Goal: Information Seeking & Learning: Learn about a topic

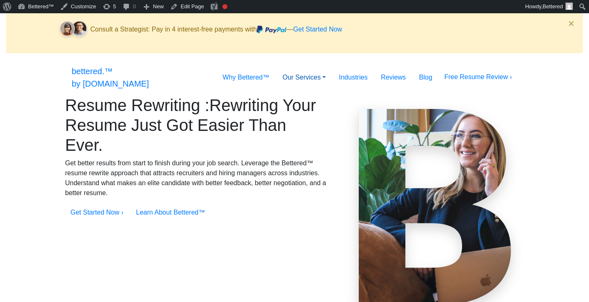
click at [317, 69] on link "Our Services" at bounding box center [304, 77] width 57 height 17
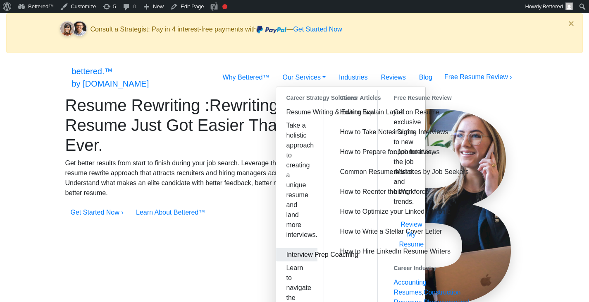
click at [276, 248] on link "Interview Prep Coaching" at bounding box center [296, 254] width 41 height 13
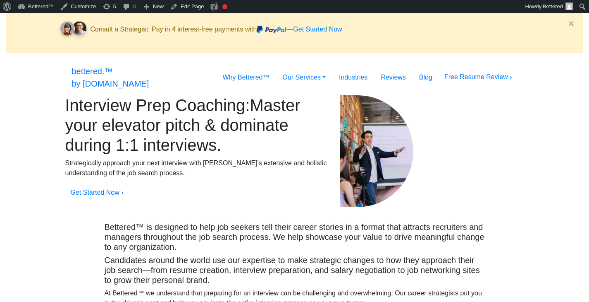
drag, startPoint x: 94, startPoint y: 112, endPoint x: 324, endPoint y: 155, distance: 234.0
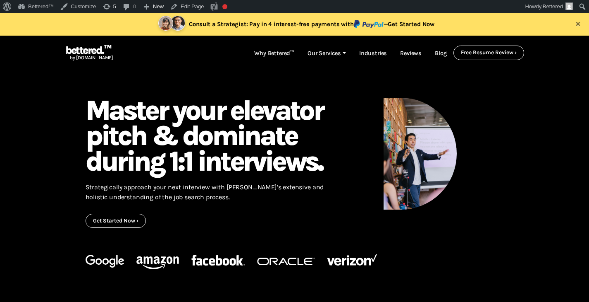
click at [324, 155] on div "Interview Prep Coaching: Master your elevator pitch & dominate during 1:1 inter…" at bounding box center [204, 163] width 251 height 130
copy h1 "Master your elevator pitch & dominate during 1:1 interviews."
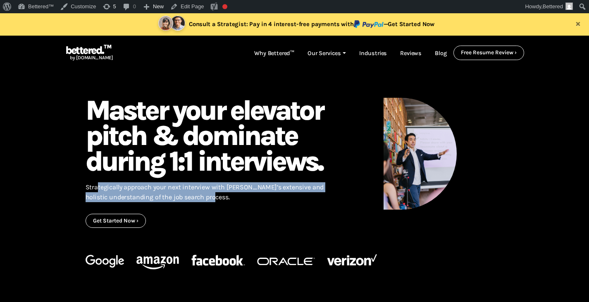
drag, startPoint x: 209, startPoint y: 198, endPoint x: 98, endPoint y: 183, distance: 111.4
click at [98, 183] on p "Strategically approach your next interview with [PERSON_NAME]’s extensive and h…" at bounding box center [205, 192] width 239 height 30
copy p "Strategically approach your next interview with [PERSON_NAME]’s extensive and h…"
click at [324, 56] on link "Our Services" at bounding box center [327, 54] width 52 height 16
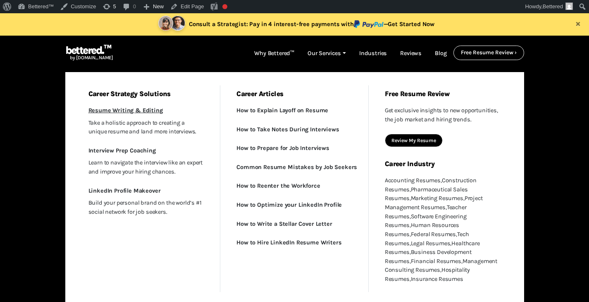
click at [144, 107] on link "Resume Writing & Editing New" at bounding box center [147, 110] width 136 height 12
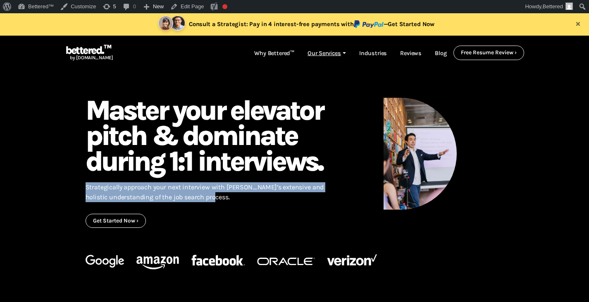
click at [314, 53] on link "Our Services" at bounding box center [327, 54] width 52 height 16
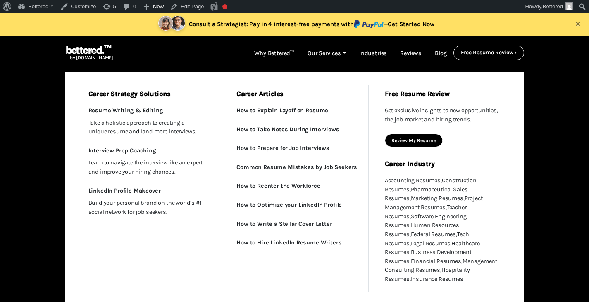
click at [144, 189] on link "LinkedIn Profile Makeover" at bounding box center [147, 190] width 136 height 12
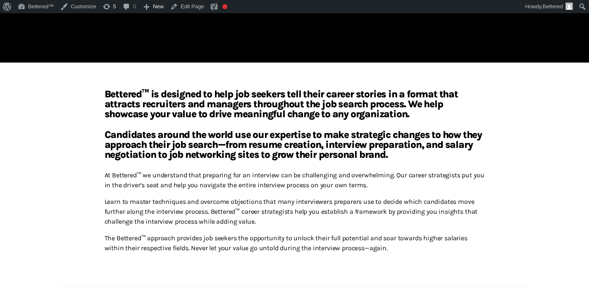
scroll to position [529, 0]
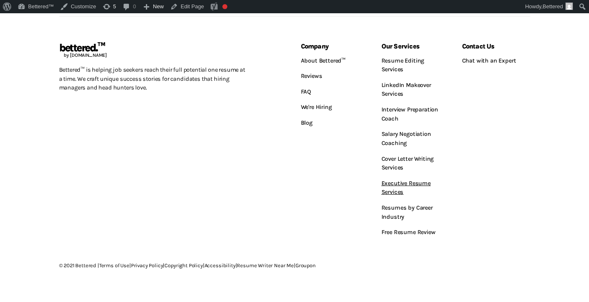
click at [391, 182] on link "Executive Resume Services" at bounding box center [416, 187] width 68 height 24
click at [397, 135] on link "Salary Negotiation Coaching" at bounding box center [416, 138] width 68 height 24
click at [393, 163] on link "Cover Letter Writing Services" at bounding box center [416, 163] width 68 height 24
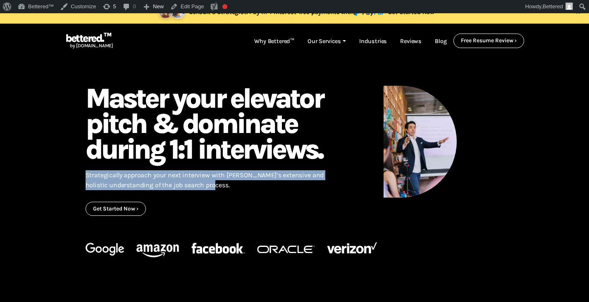
scroll to position [0, 0]
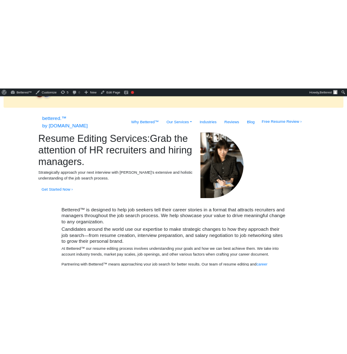
scroll to position [19, 0]
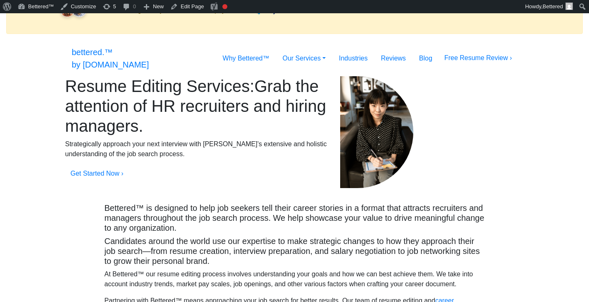
click at [85, 86] on div "Resume Editing Services: Grab the attention of HR recruiters and hiring manager…" at bounding box center [196, 132] width 275 height 112
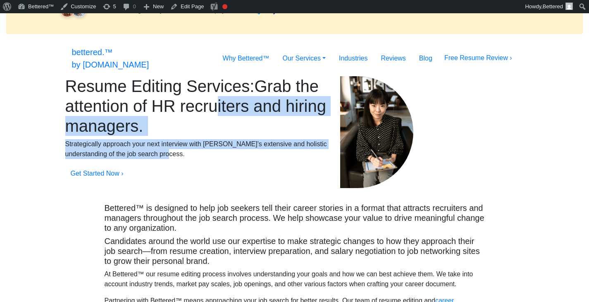
drag, startPoint x: 89, startPoint y: 87, endPoint x: 251, endPoint y: 177, distance: 185.4
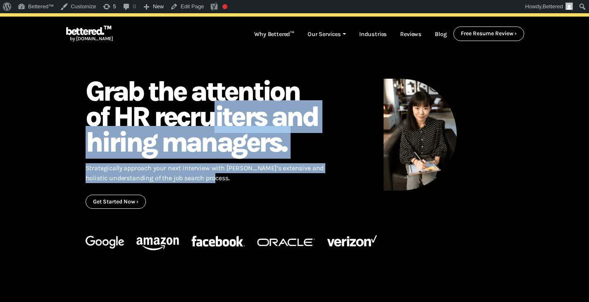
click at [251, 177] on div "Resume Editing Services: Grab the attention of HR recruiters and hiring manager…" at bounding box center [204, 144] width 251 height 130
copy div "Grab the attention of HR recruiters and hiring managers. Strategically approach…"
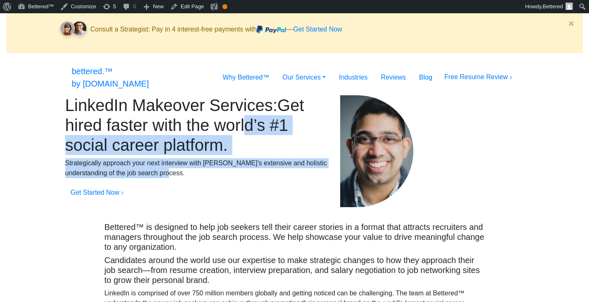
drag, startPoint x: 91, startPoint y: 106, endPoint x: 283, endPoint y: 195, distance: 210.8
click at [283, 195] on div "LinkedIn Makeover Services: Get hired faster with the world’s #1 social career …" at bounding box center [196, 151] width 275 height 112
copy div "Get hired faster with the world’s #1 social career platform. Strategically appr…"
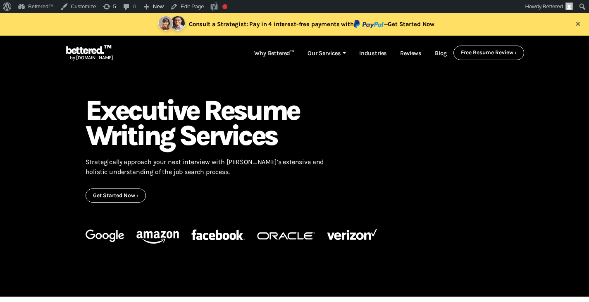
click at [121, 117] on h1 ": Executive Resume Writing Services" at bounding box center [205, 123] width 239 height 50
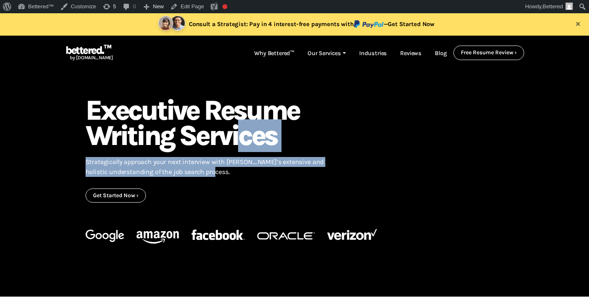
drag, startPoint x: 90, startPoint y: 108, endPoint x: 232, endPoint y: 168, distance: 154.0
click at [232, 168] on div ": Executive Resume Writing Services Strategically approach your next interview …" at bounding box center [204, 150] width 251 height 105
copy div "Executive Resume Writing Services Strategically approach your next interview wi…"
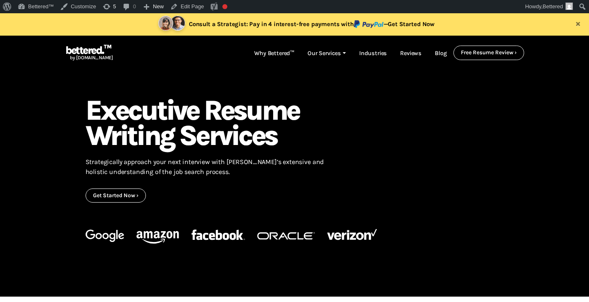
click at [406, 89] on div ": Executive Resume Writing Services Strategically approach your next interview …" at bounding box center [295, 183] width 472 height 225
click at [95, 134] on h1 ": Executive Resume Writing Services" at bounding box center [205, 123] width 239 height 50
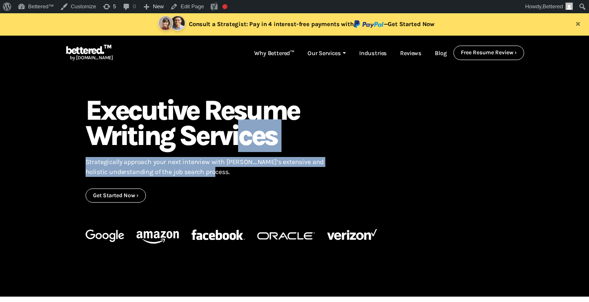
drag, startPoint x: 88, startPoint y: 107, endPoint x: 232, endPoint y: 172, distance: 158.1
click at [232, 172] on div ": Executive Resume Writing Services Strategically approach your next interview …" at bounding box center [204, 150] width 251 height 105
copy div "Executive Resume Writing Services Strategically approach your next interview wi…"
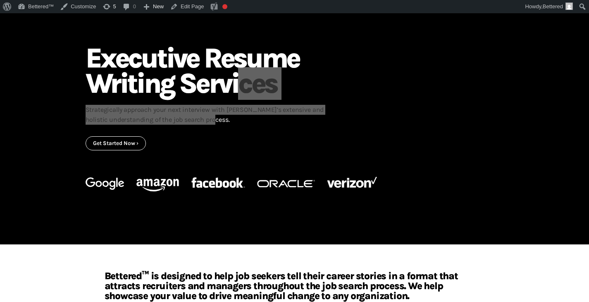
scroll to position [52, 0]
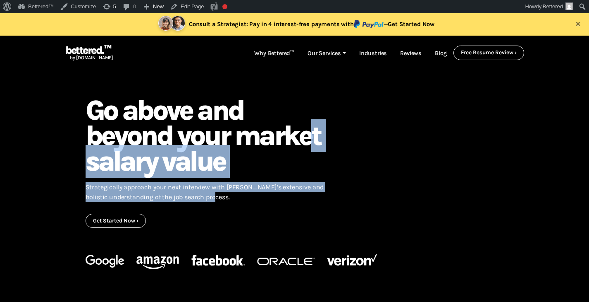
drag, startPoint x: 211, startPoint y: 199, endPoint x: 84, endPoint y: 107, distance: 157.4
click at [84, 107] on div "Salary Negotiation Coaching: Go above and beyond your market salary value Strat…" at bounding box center [204, 163] width 251 height 130
copy div "Go above and beyond your market salary value Strategically approach your next i…"
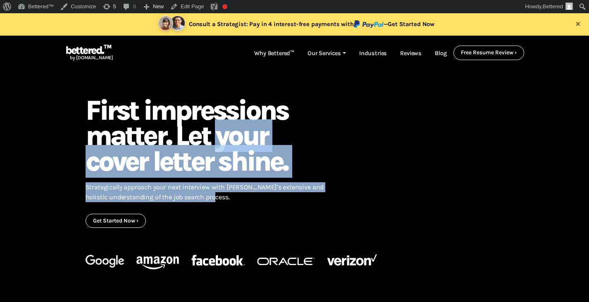
drag, startPoint x: 195, startPoint y: 193, endPoint x: 83, endPoint y: 110, distance: 139.6
click at [83, 110] on div "Cover Letter Writing Service: First impressions matter. Let your cover letter s…" at bounding box center [204, 163] width 251 height 130
copy div "First impressions matter. Let your cover letter shine. Strategically approach y…"
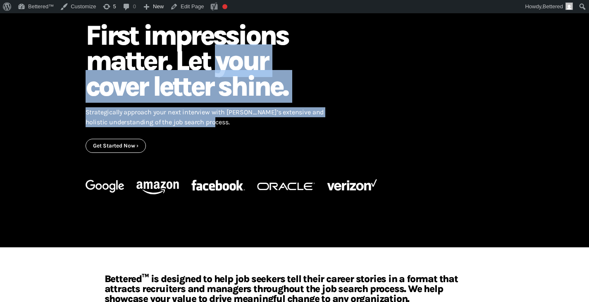
scroll to position [150, 0]
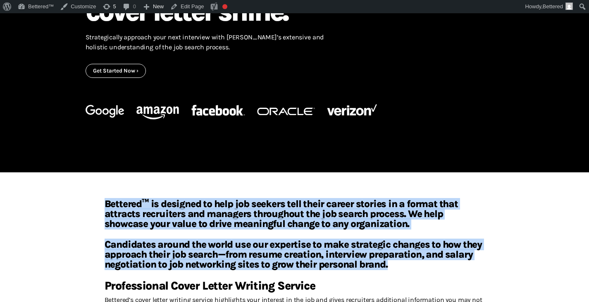
drag, startPoint x: 107, startPoint y: 202, endPoint x: 427, endPoint y: 263, distance: 325.9
click at [427, 263] on div "Bettered™ is designed to help job seekers tell their career stories in a format…" at bounding box center [294, 301] width 393 height 205
copy div "Bettered™ is designed to help job seekers tell their career stories in a format…"
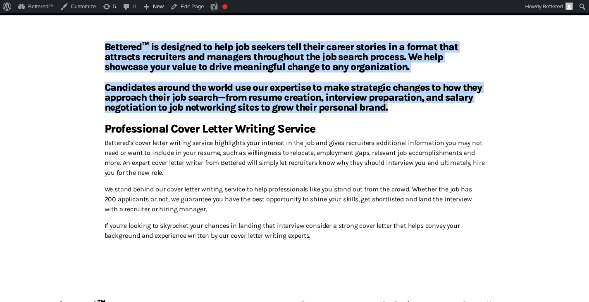
scroll to position [307, 0]
